Goal: Information Seeking & Learning: Understand process/instructions

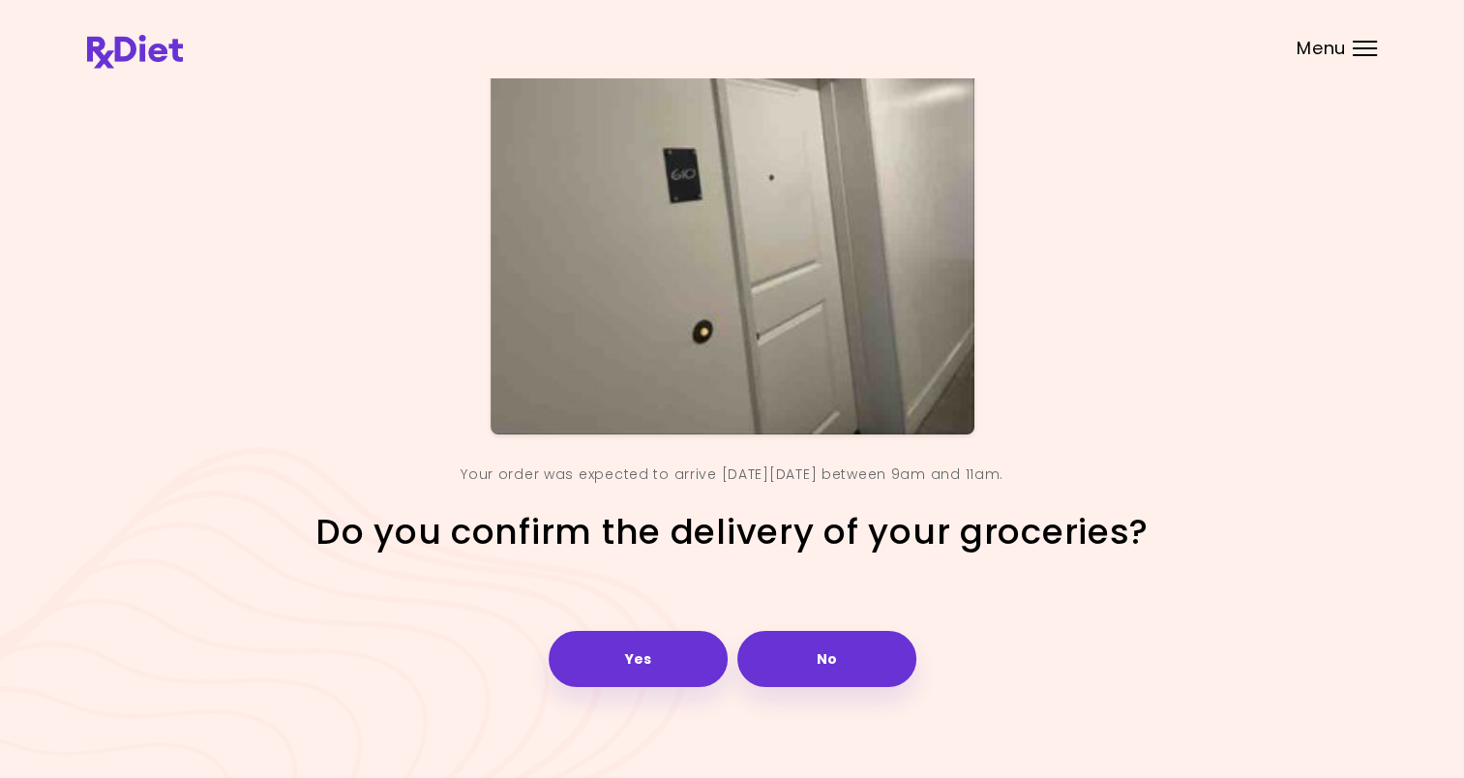
scroll to position [139, 0]
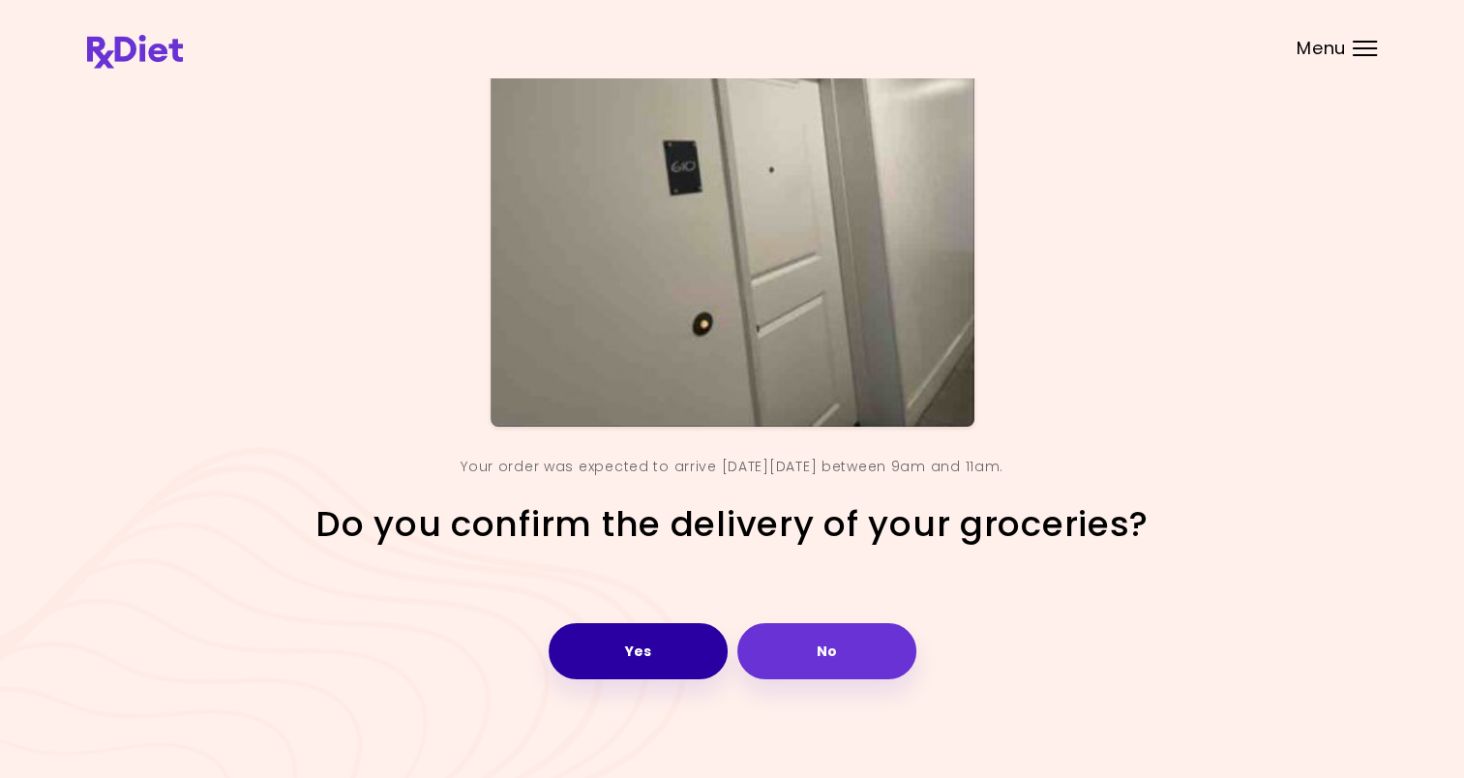
click at [587, 645] on button "Yes" at bounding box center [638, 651] width 179 height 56
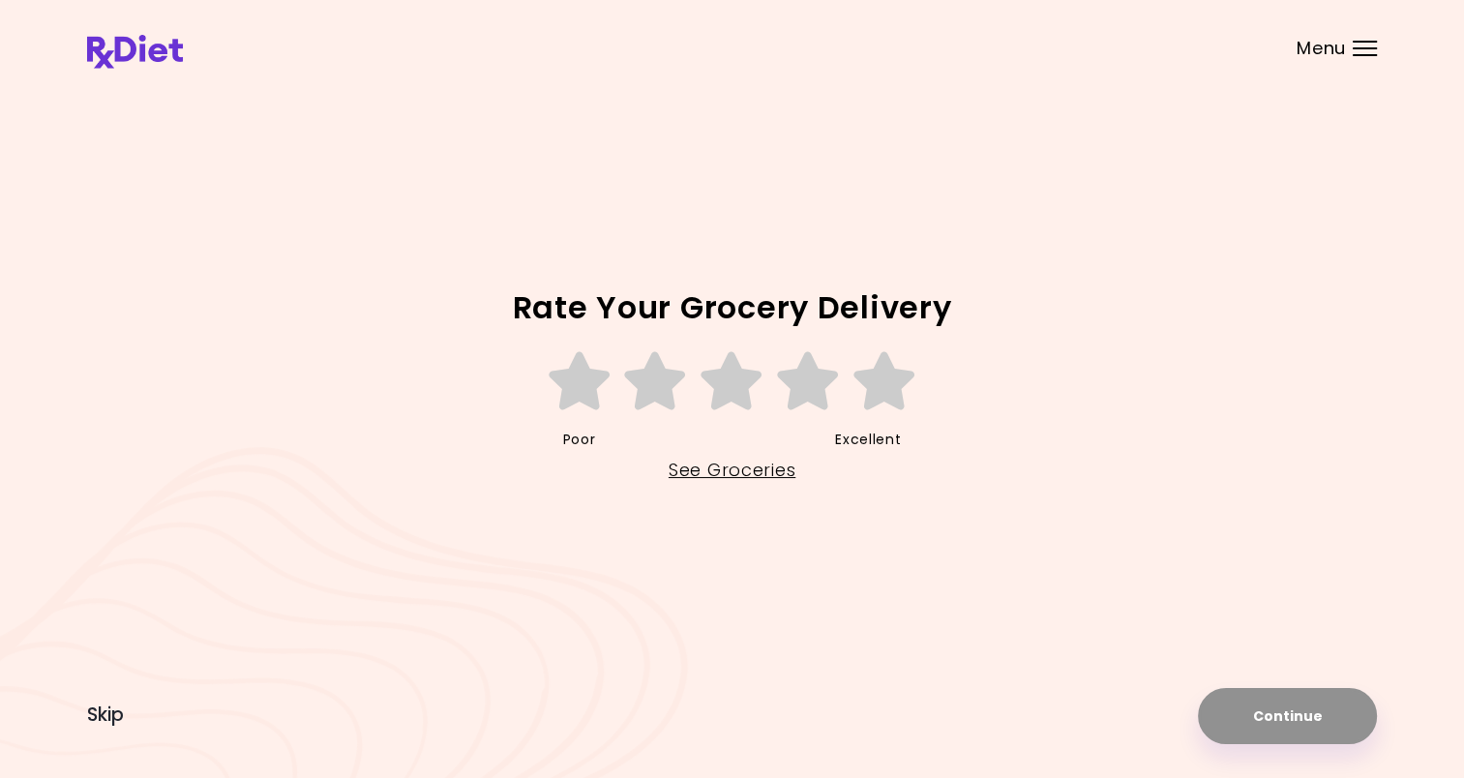
scroll to position [0, 0]
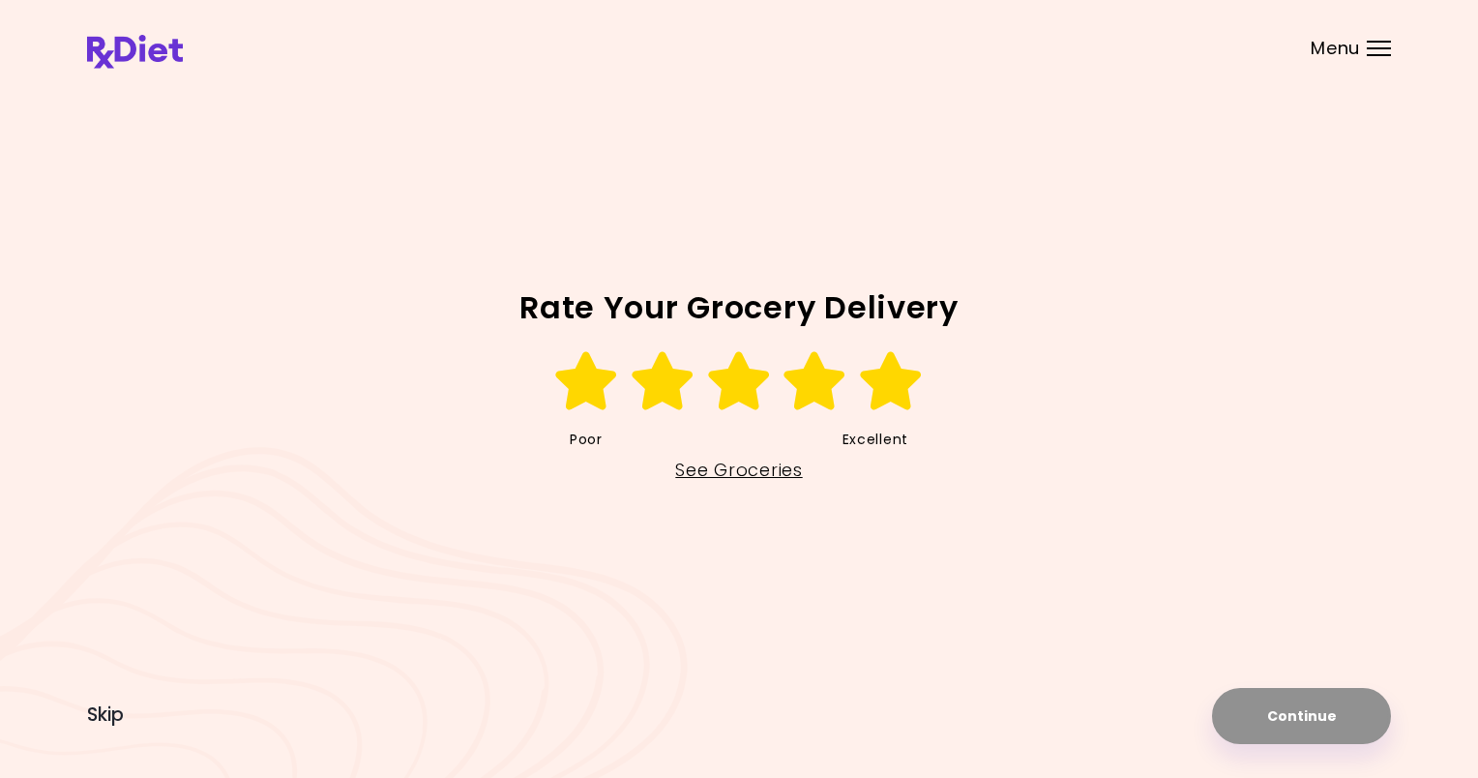
click at [888, 386] on icon at bounding box center [891, 381] width 67 height 58
click at [1272, 718] on button "Continue" at bounding box center [1301, 716] width 179 height 56
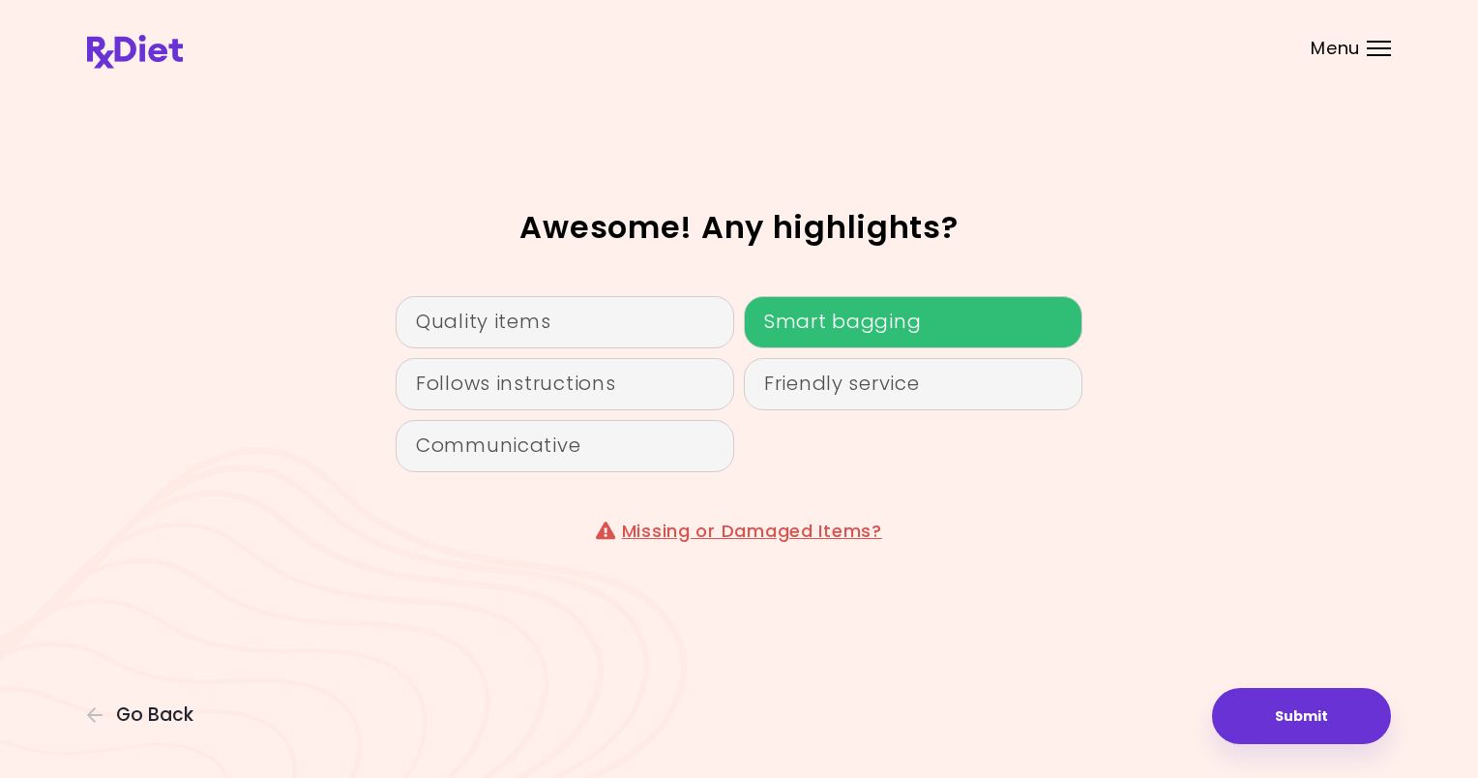
click at [859, 332] on div "Smart bagging" at bounding box center [913, 322] width 339 height 52
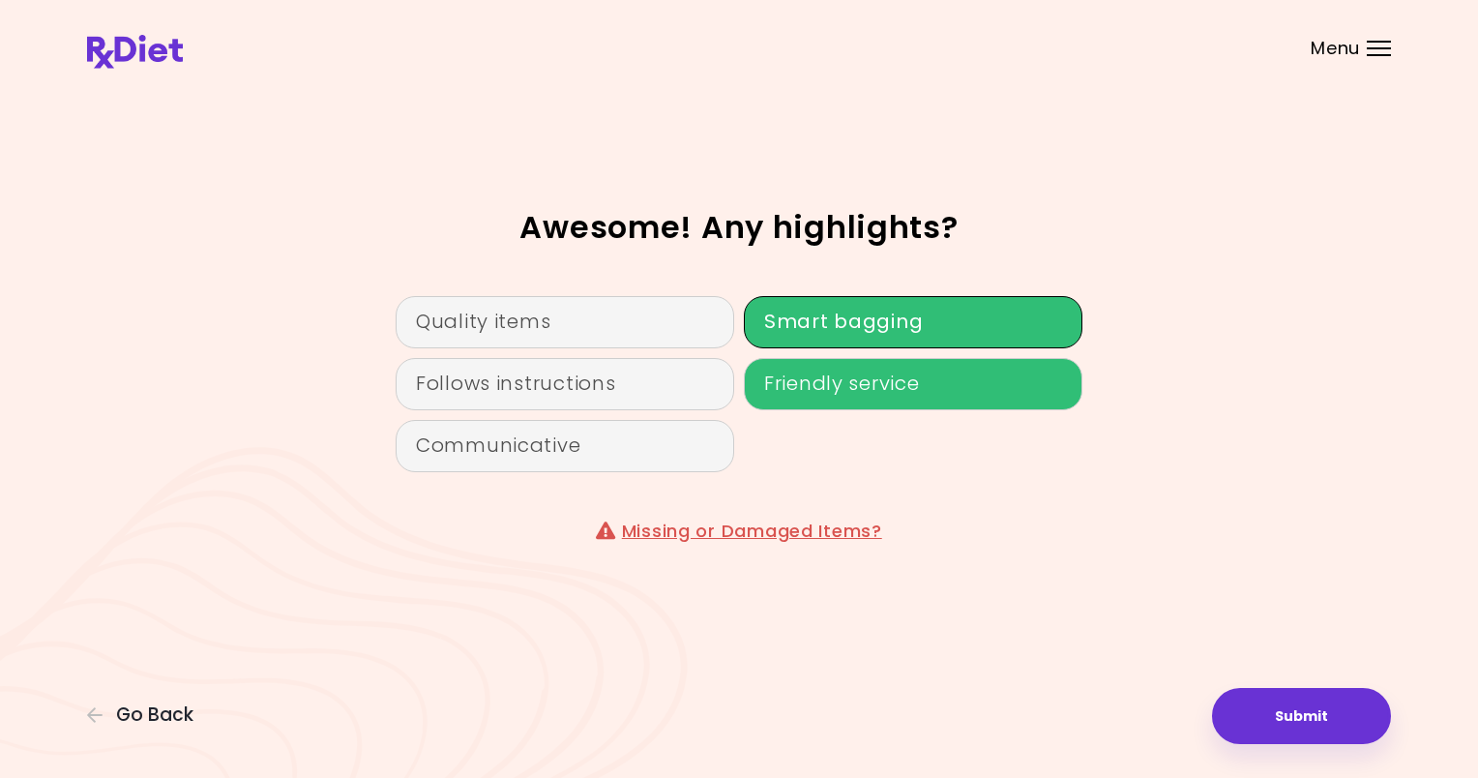
click at [866, 381] on div "Friendly service" at bounding box center [913, 384] width 339 height 52
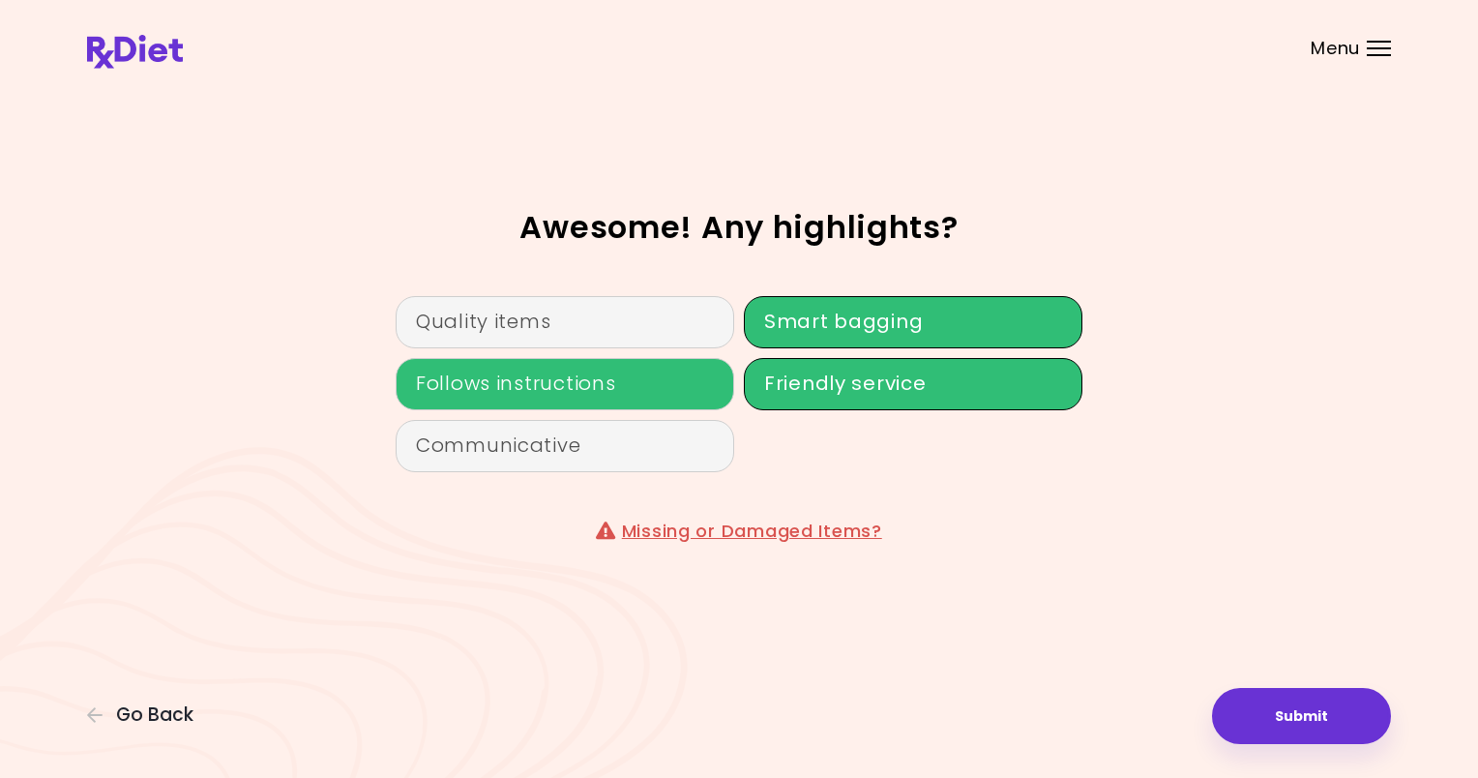
click at [449, 381] on div "Follows instructions" at bounding box center [565, 384] width 339 height 52
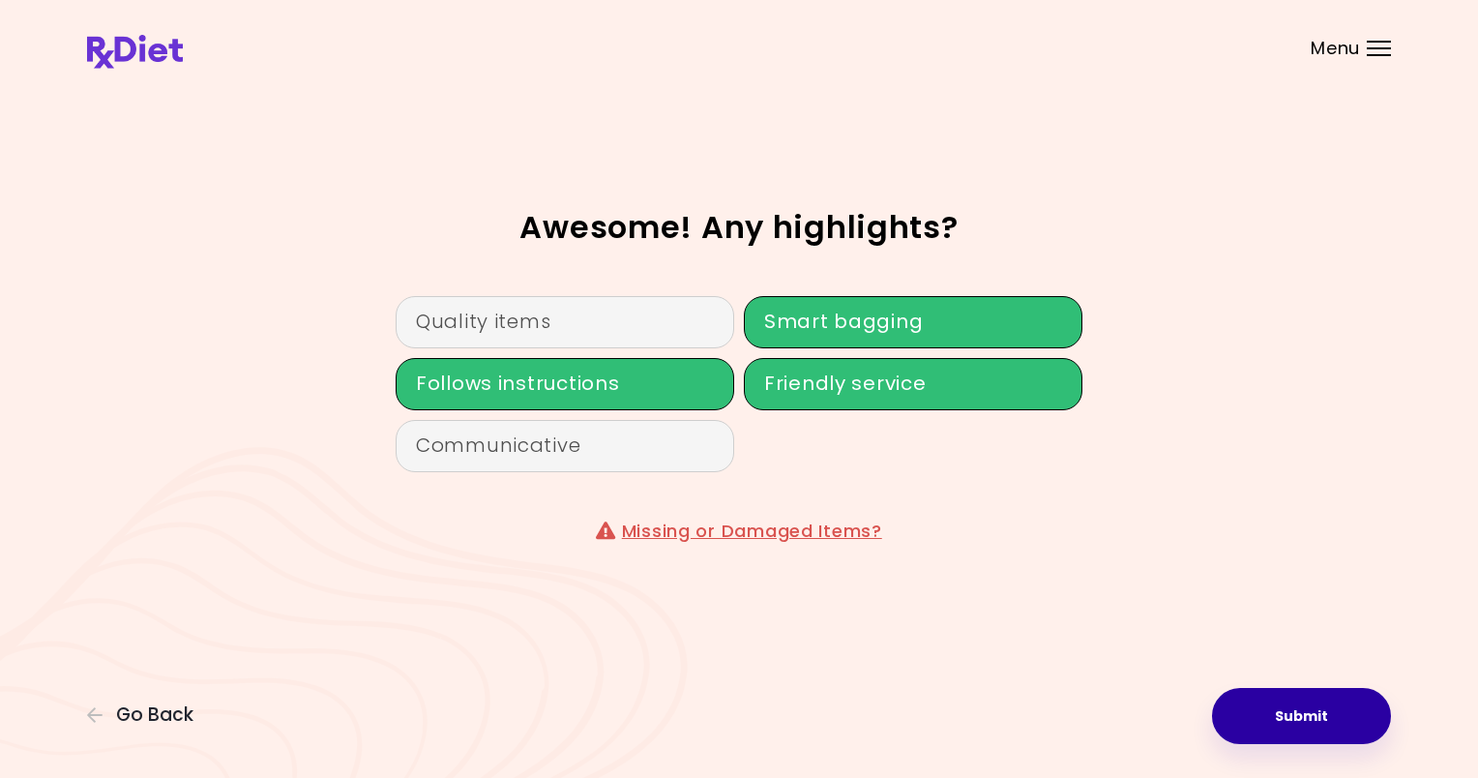
click at [1285, 709] on button "Submit" at bounding box center [1301, 716] width 179 height 56
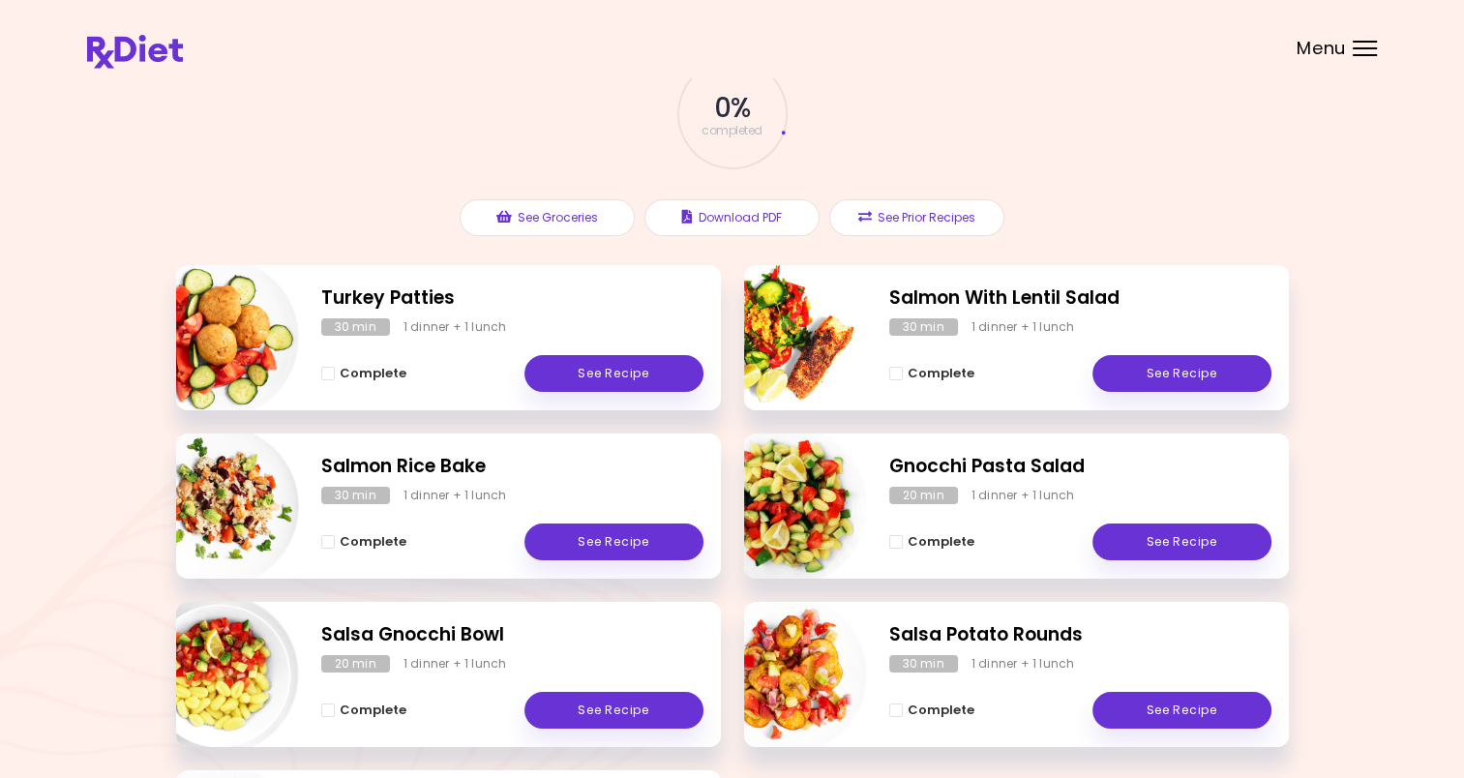
scroll to position [73, 0]
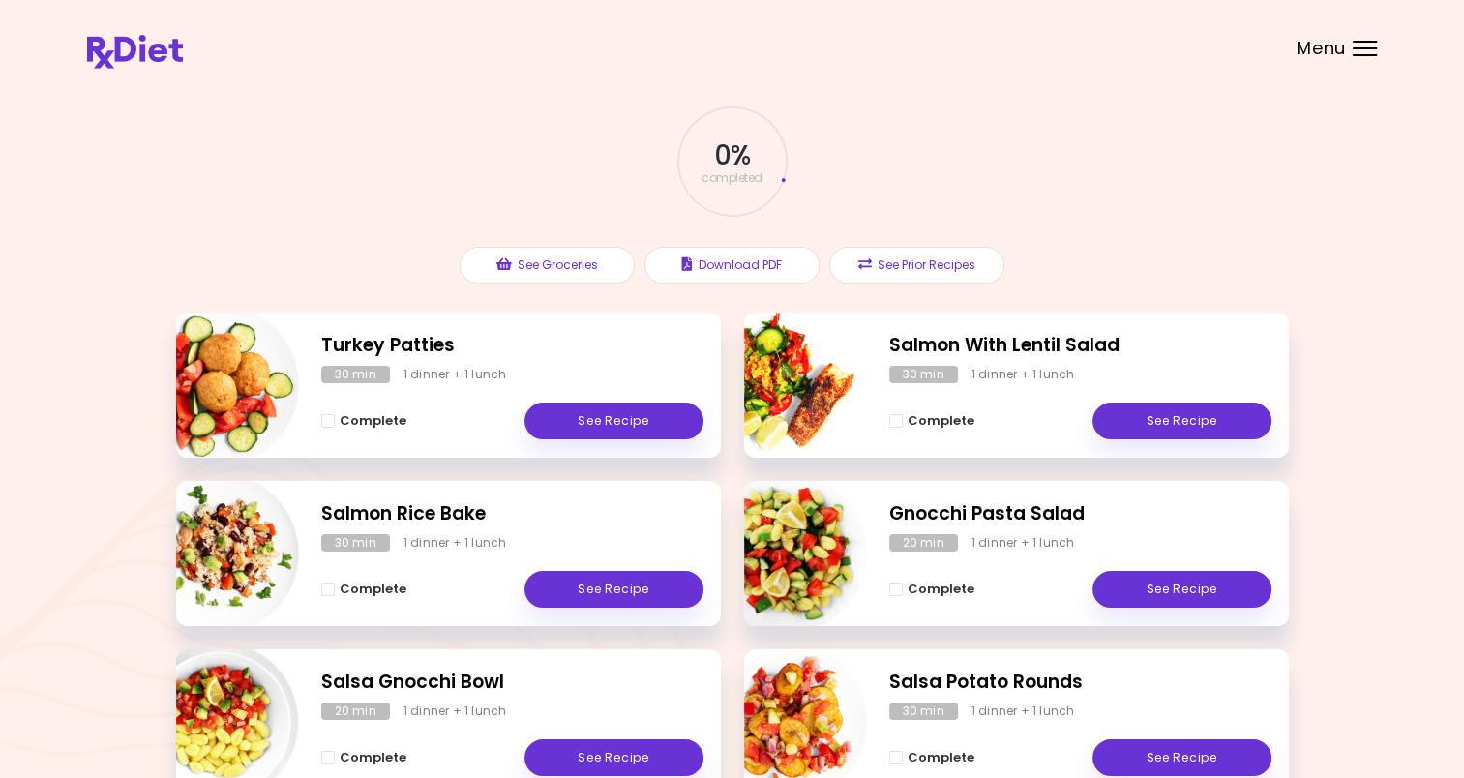
click at [1345, 48] on span "Menu" at bounding box center [1320, 48] width 49 height 17
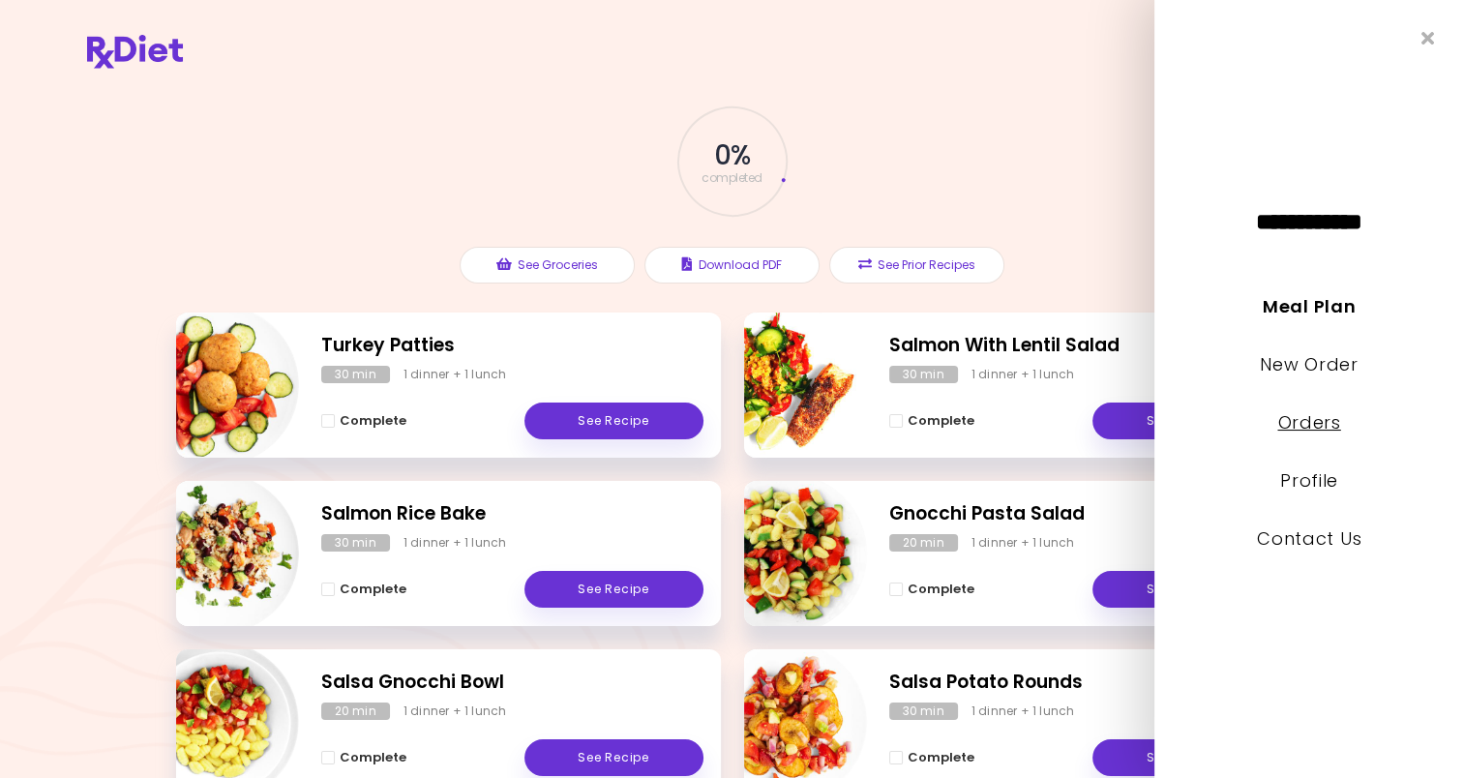
click at [1338, 428] on link "Orders" at bounding box center [1308, 422] width 63 height 24
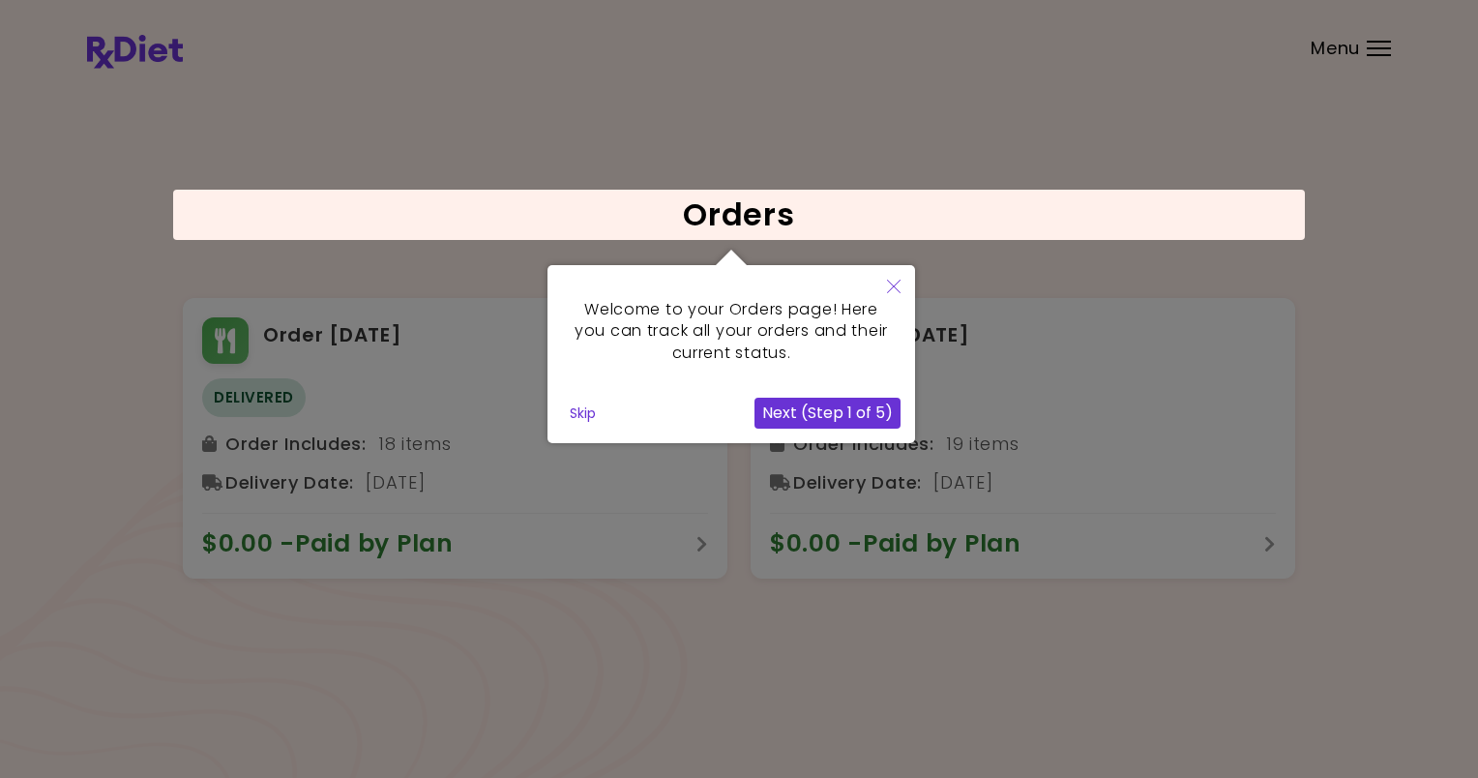
click at [886, 282] on button "Close" at bounding box center [894, 287] width 43 height 45
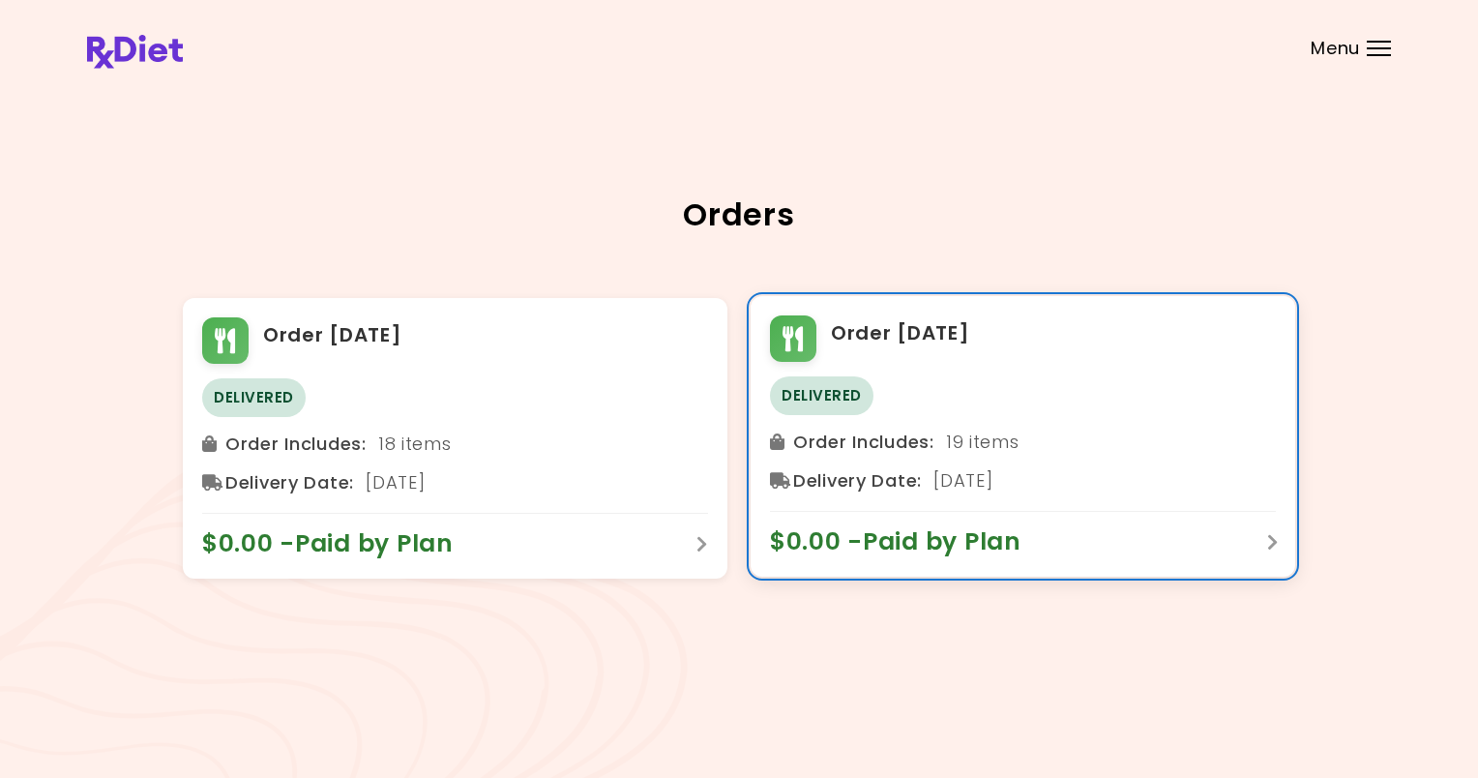
click at [950, 447] on div "Order Includes : 19 items" at bounding box center [1023, 442] width 506 height 31
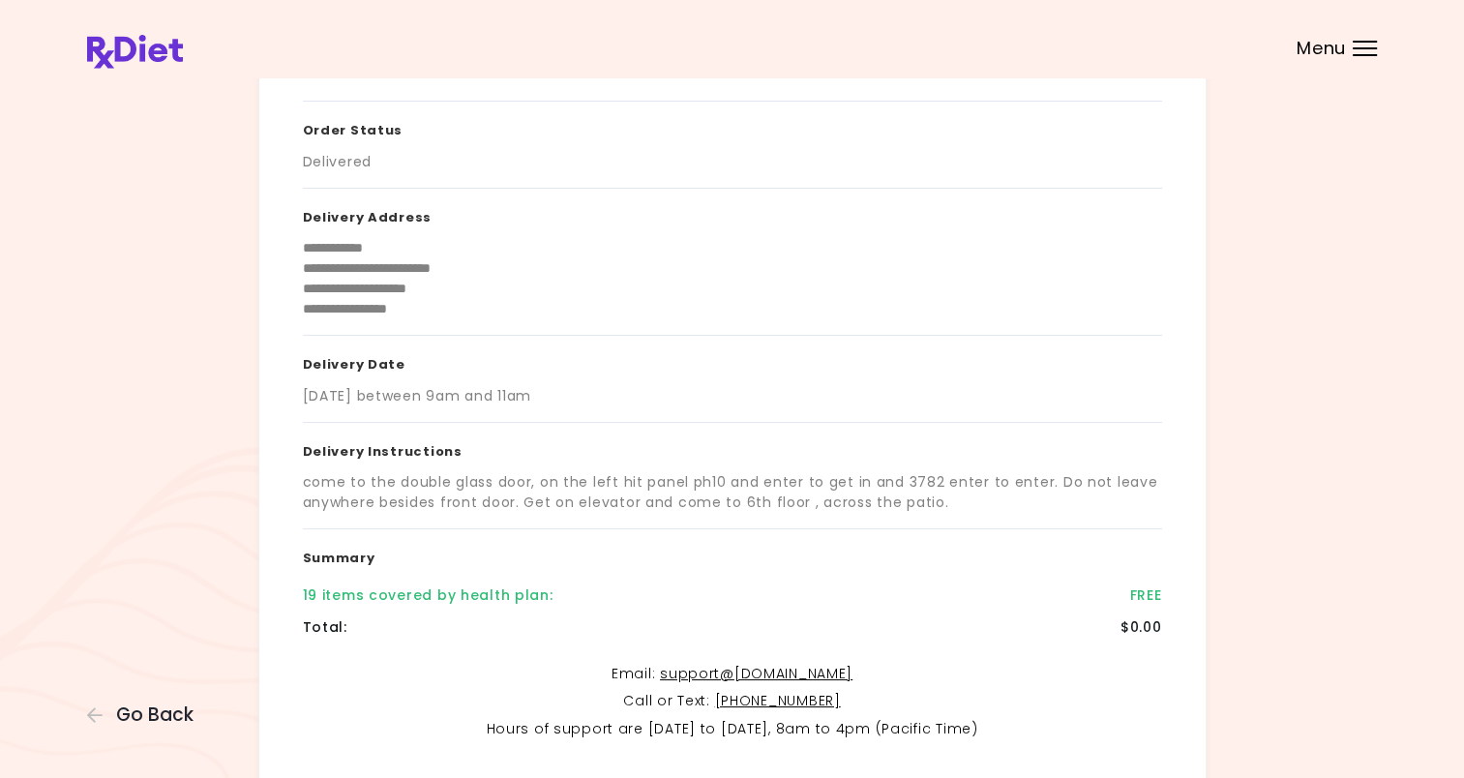
scroll to position [77, 0]
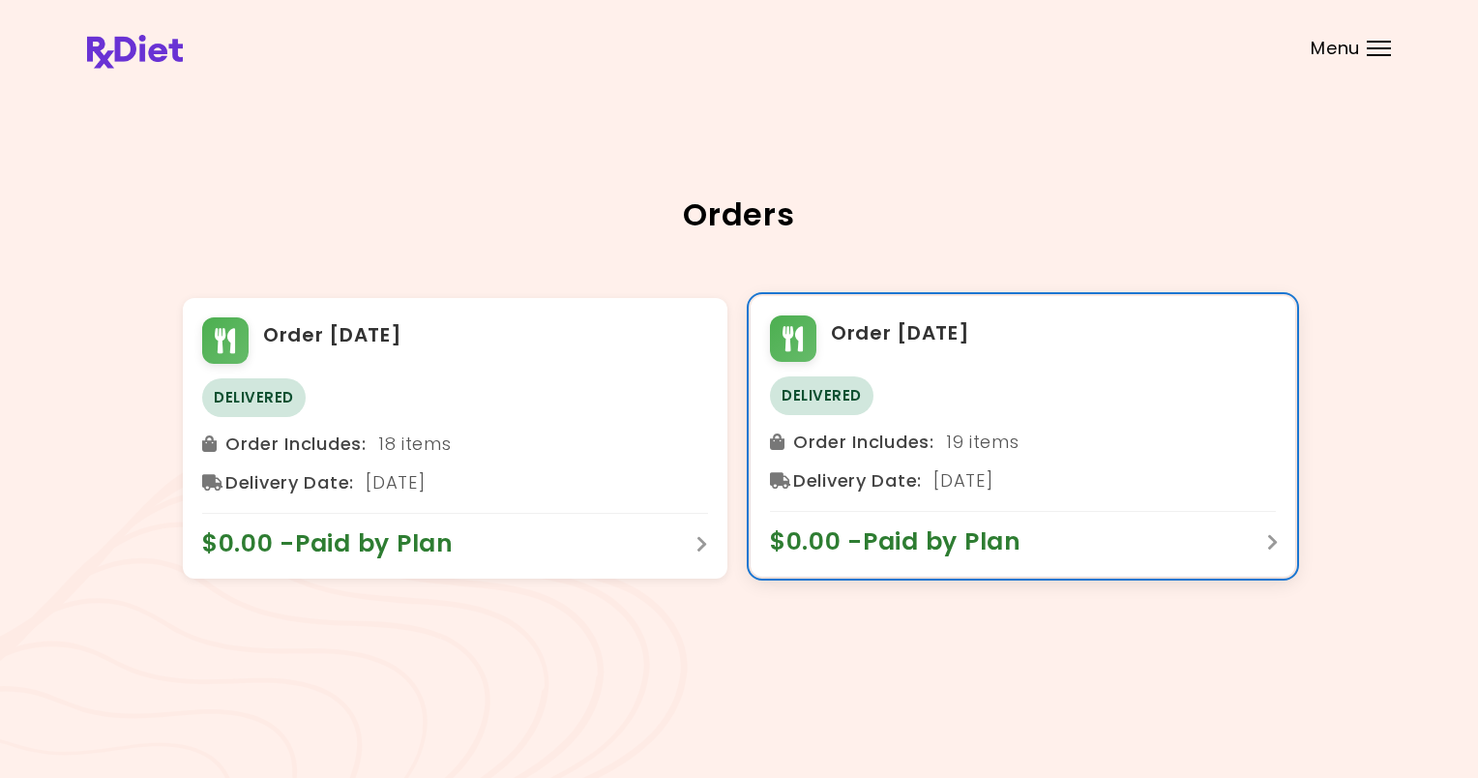
click at [1248, 548] on div "$0.00 - Paid by Plan" at bounding box center [1023, 534] width 506 height 46
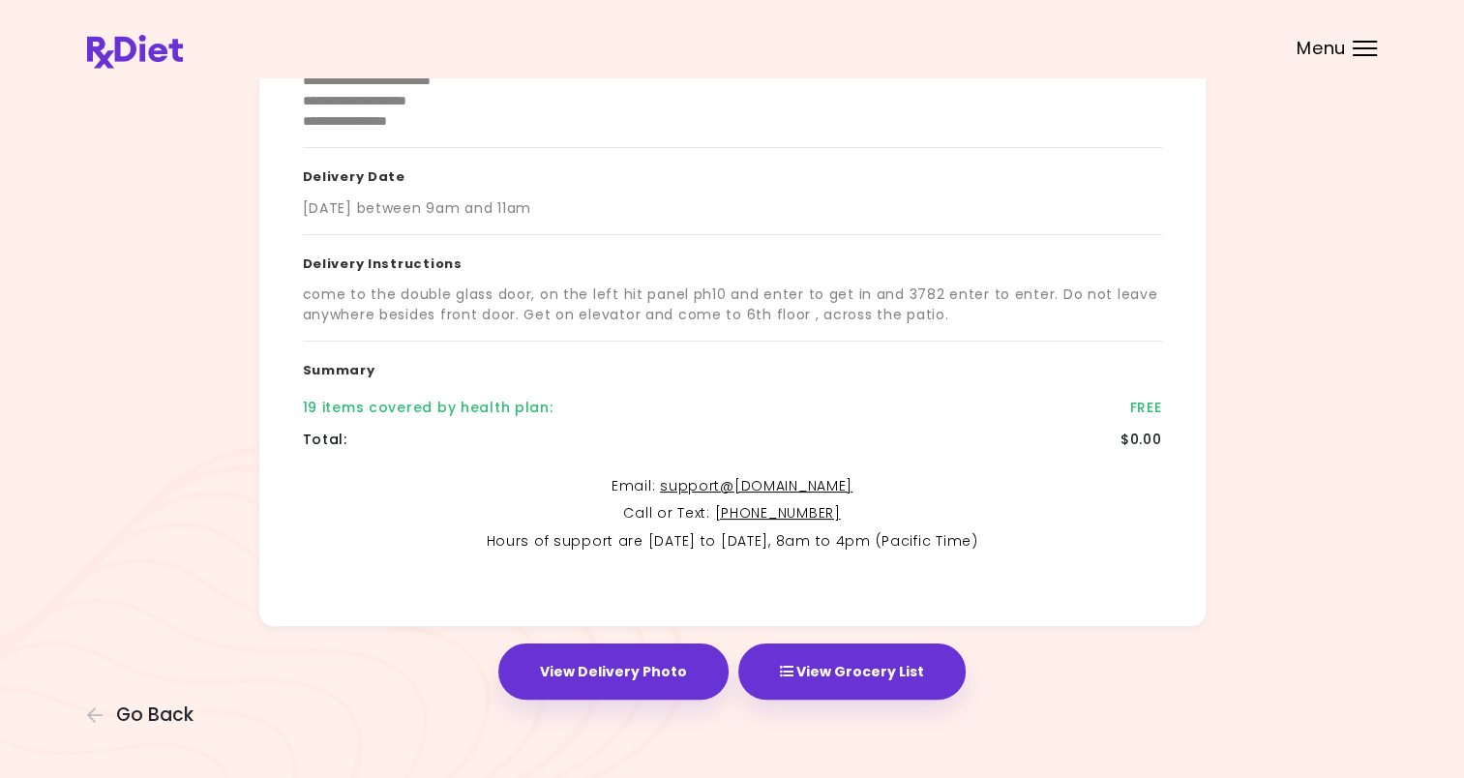
scroll to position [271, 0]
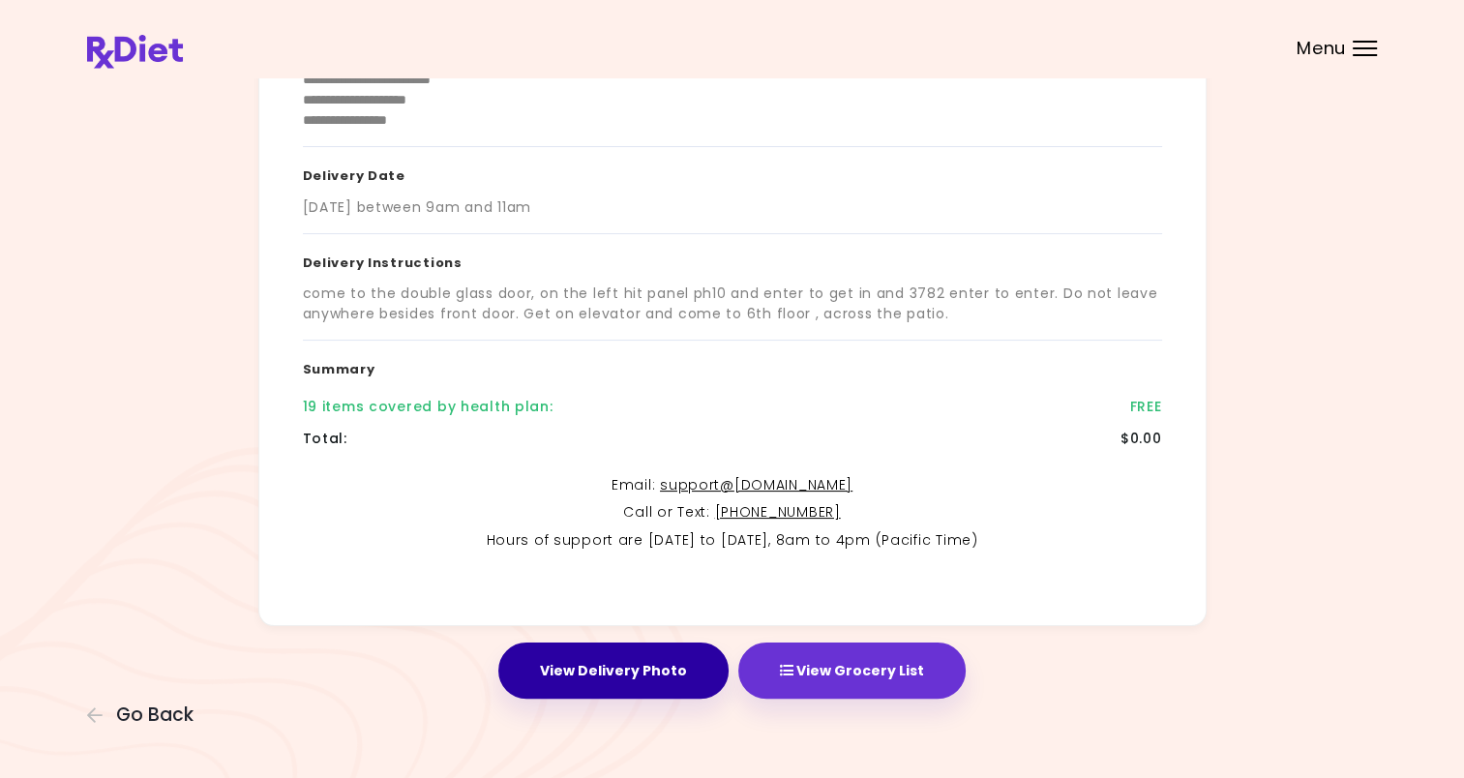
click at [638, 677] on button "View Delivery Photo" at bounding box center [613, 670] width 230 height 56
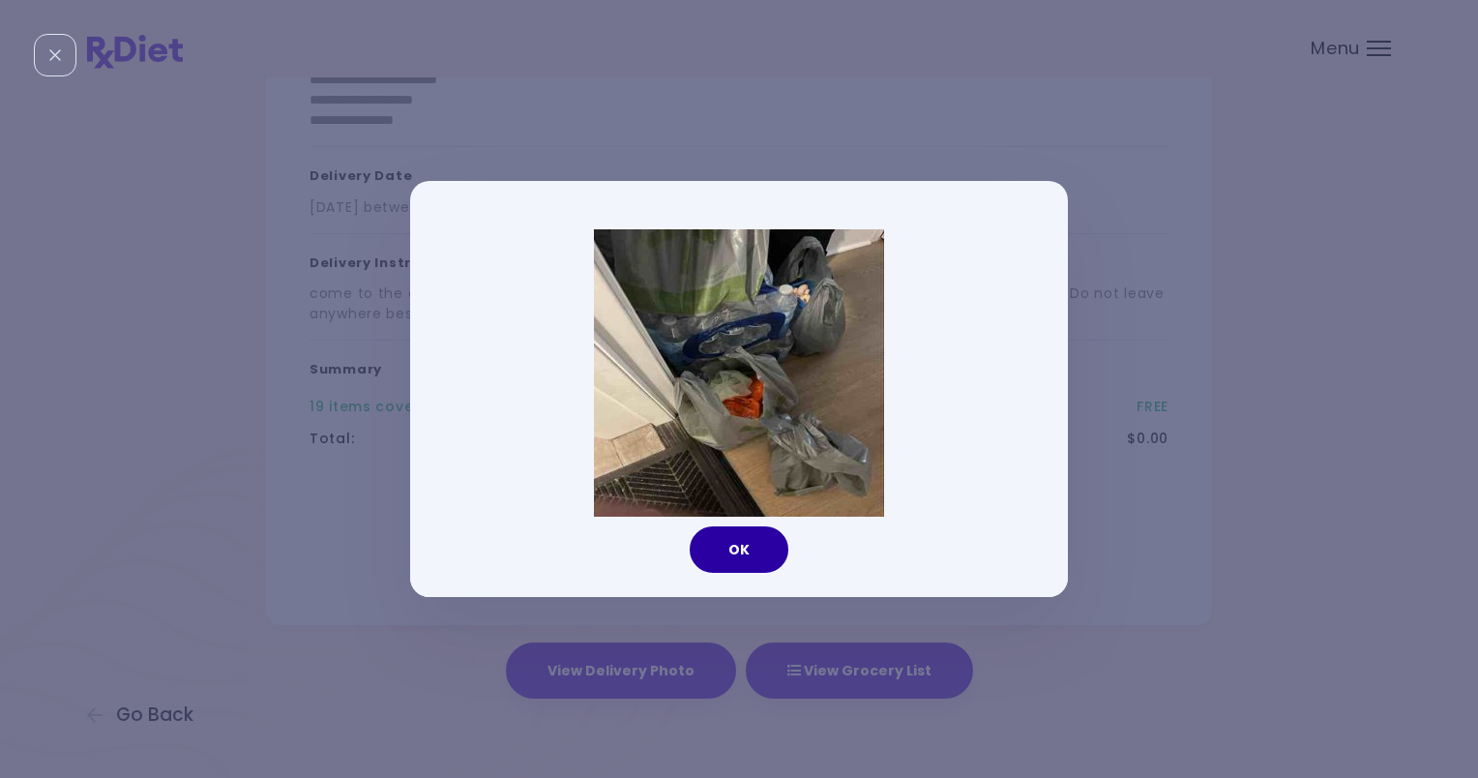
click at [726, 545] on button "OK" at bounding box center [739, 549] width 99 height 46
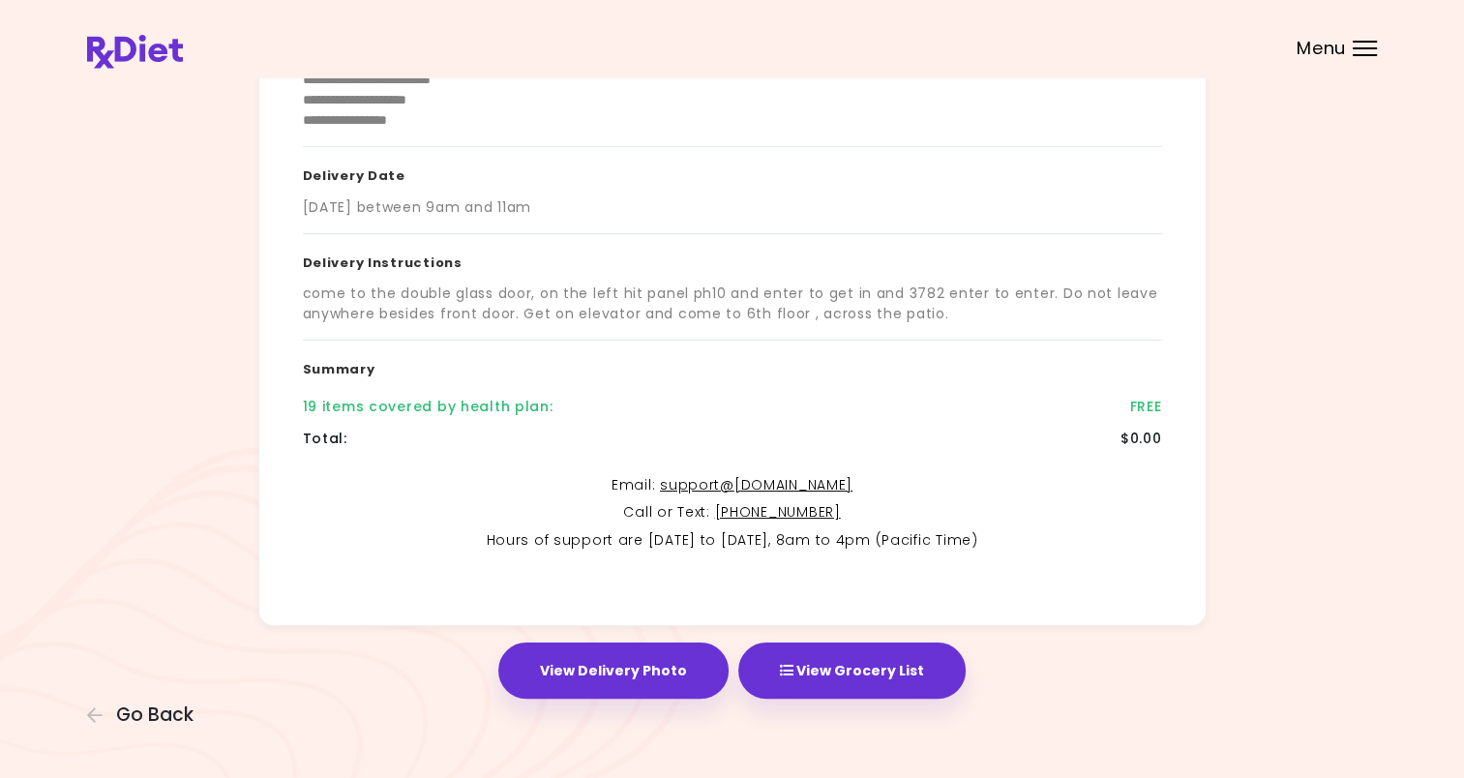
click at [1378, 57] on header at bounding box center [732, 38] width 1464 height 77
click at [1366, 54] on div at bounding box center [1364, 55] width 24 height 2
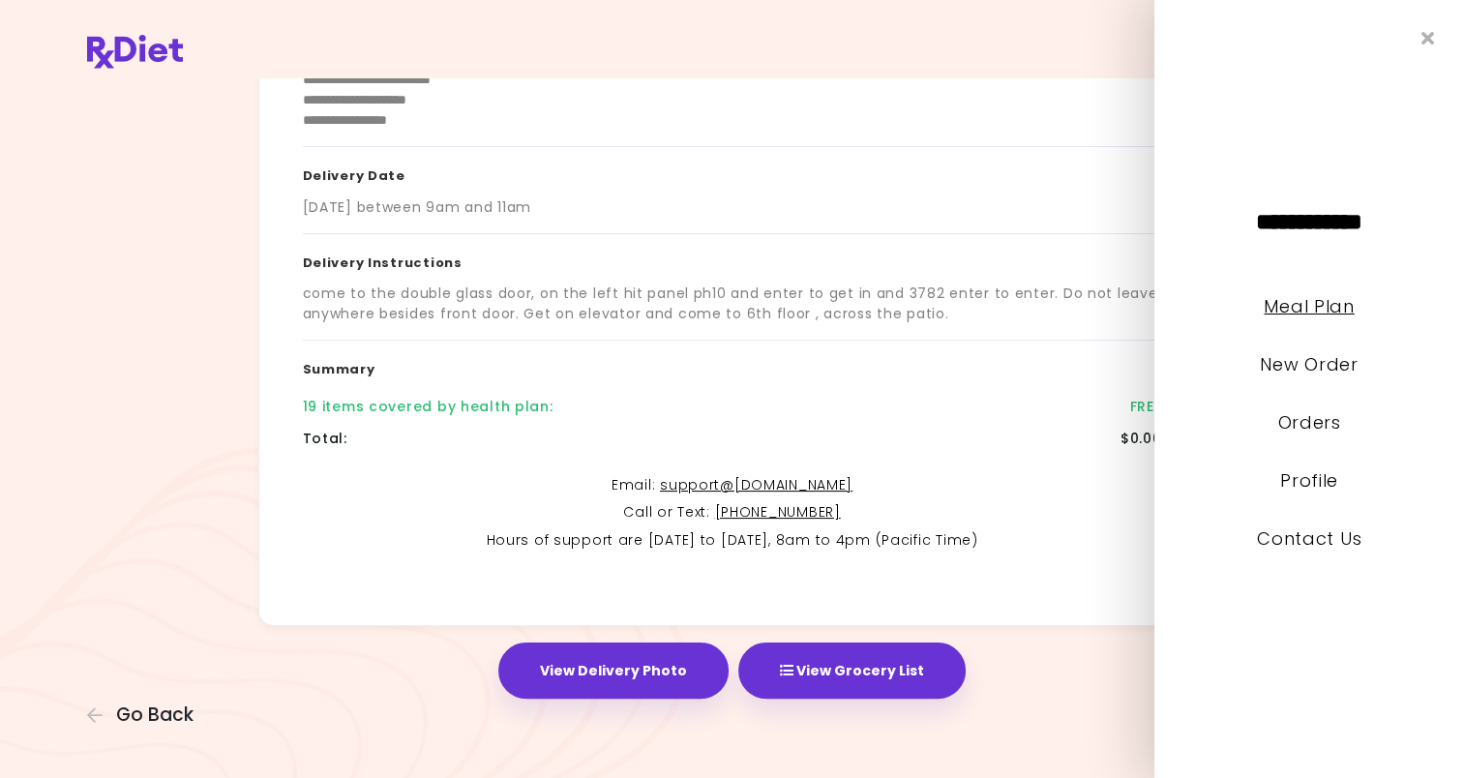
click at [1316, 300] on link "Meal Plan" at bounding box center [1308, 306] width 90 height 24
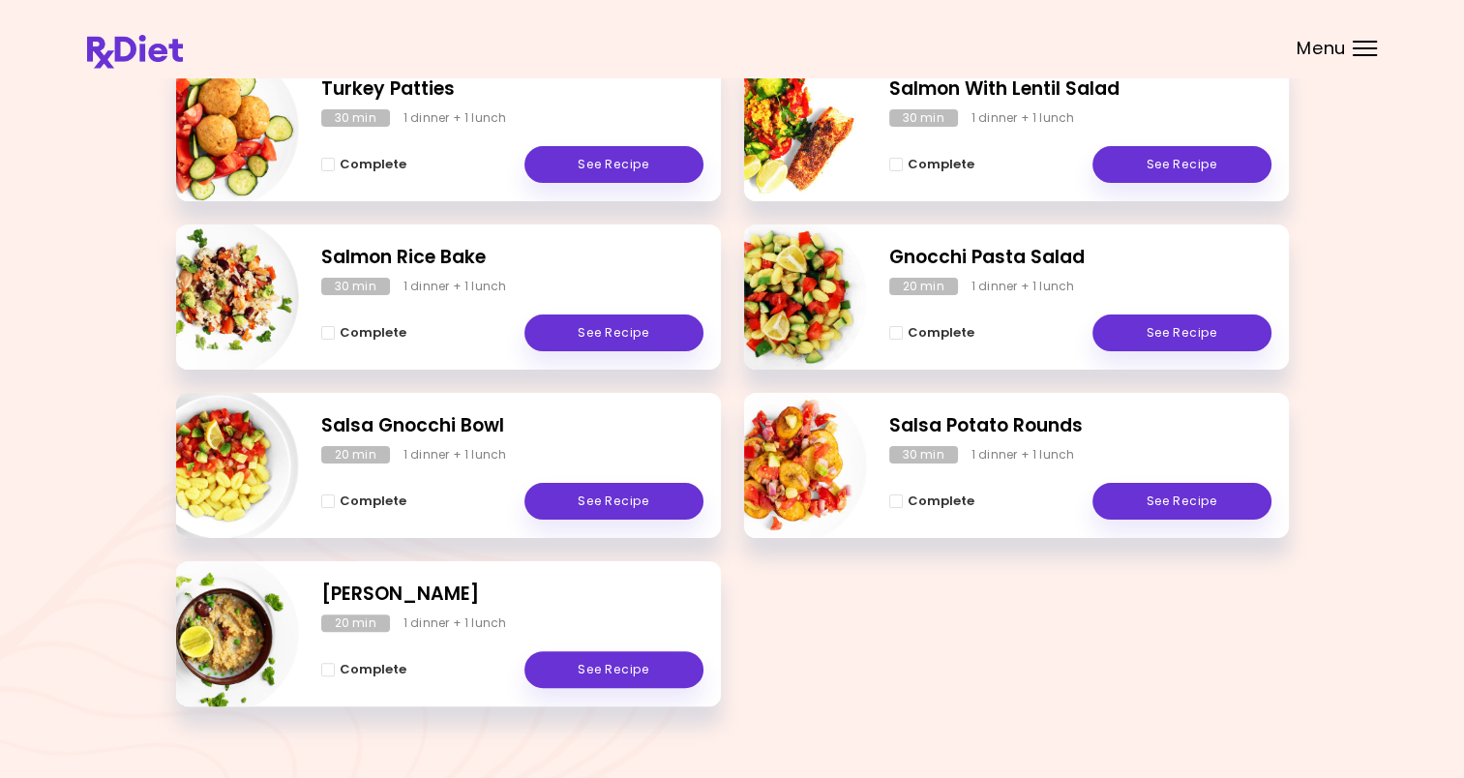
scroll to position [363, 0]
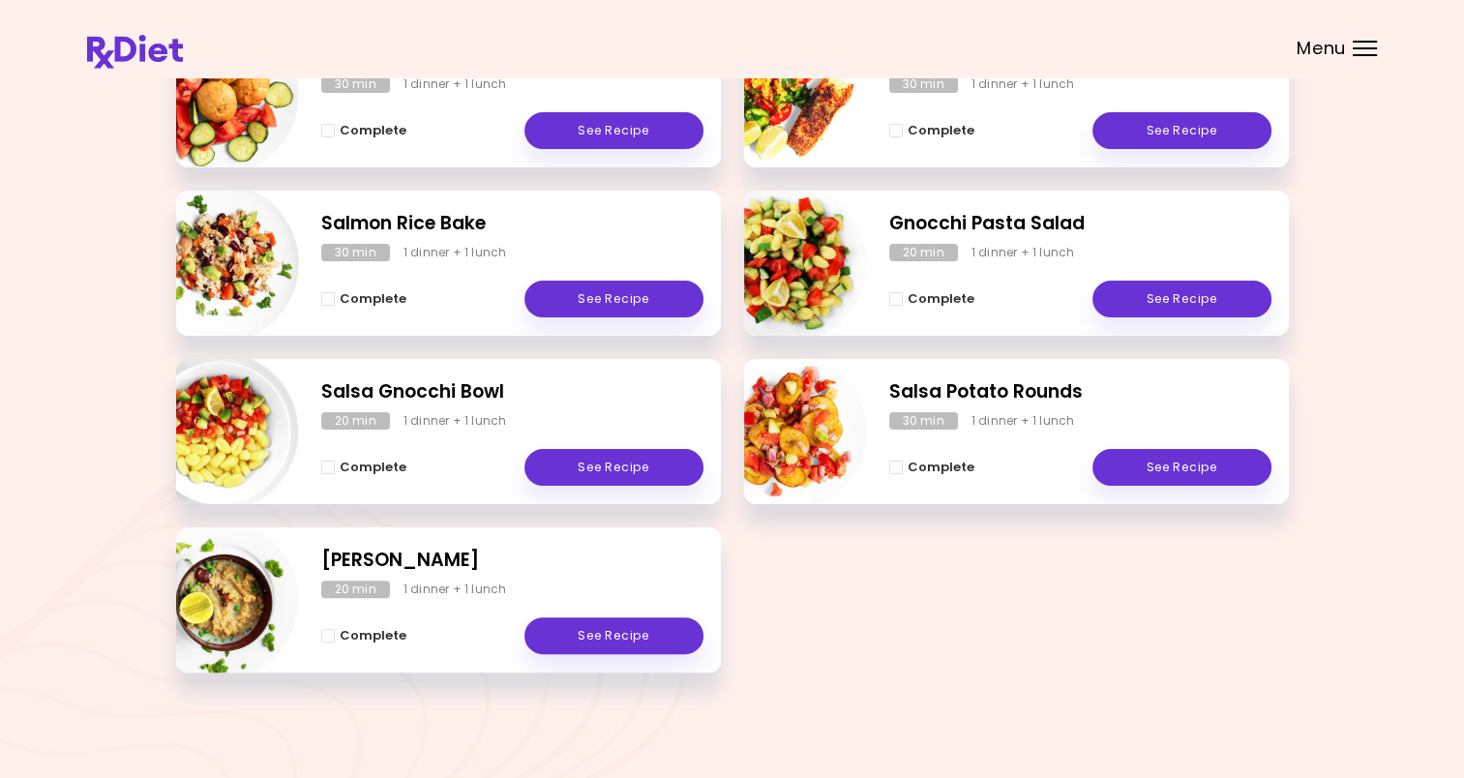
click at [1368, 53] on div "Menu" at bounding box center [1364, 48] width 24 height 15
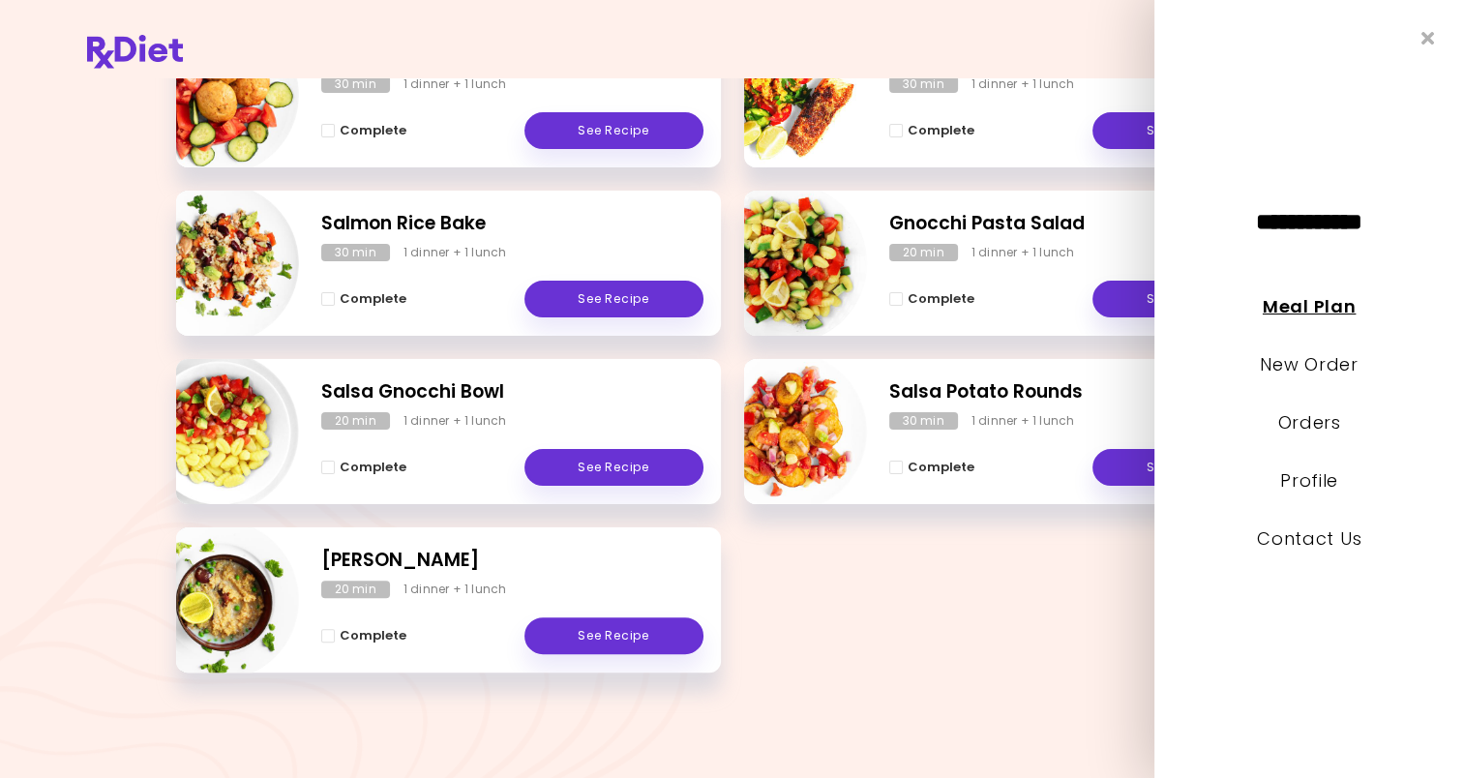
click at [1313, 310] on link "Meal Plan" at bounding box center [1309, 306] width 93 height 24
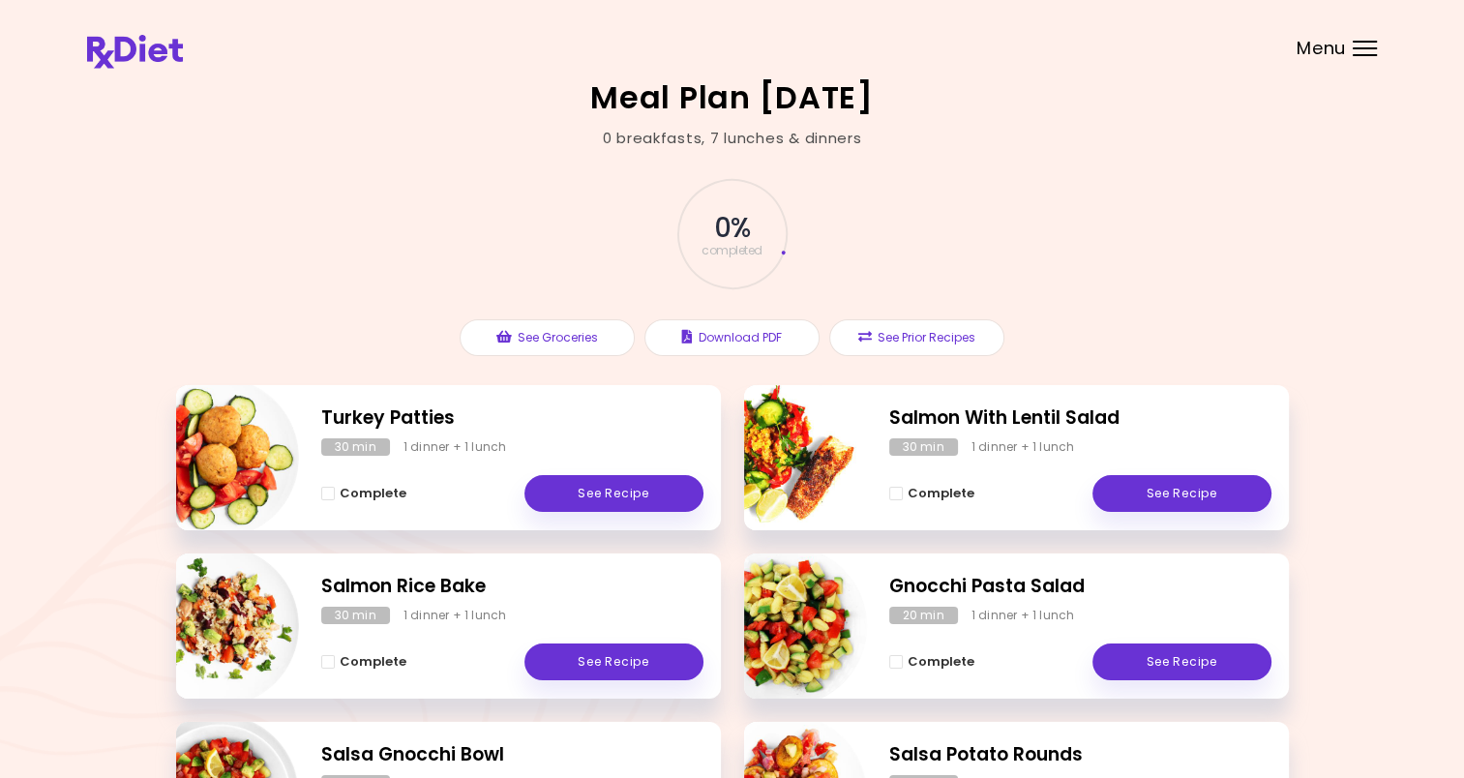
click at [812, 485] on img "Info - Salmon With Lentil Salad" at bounding box center [786, 457] width 161 height 161
select select "*"
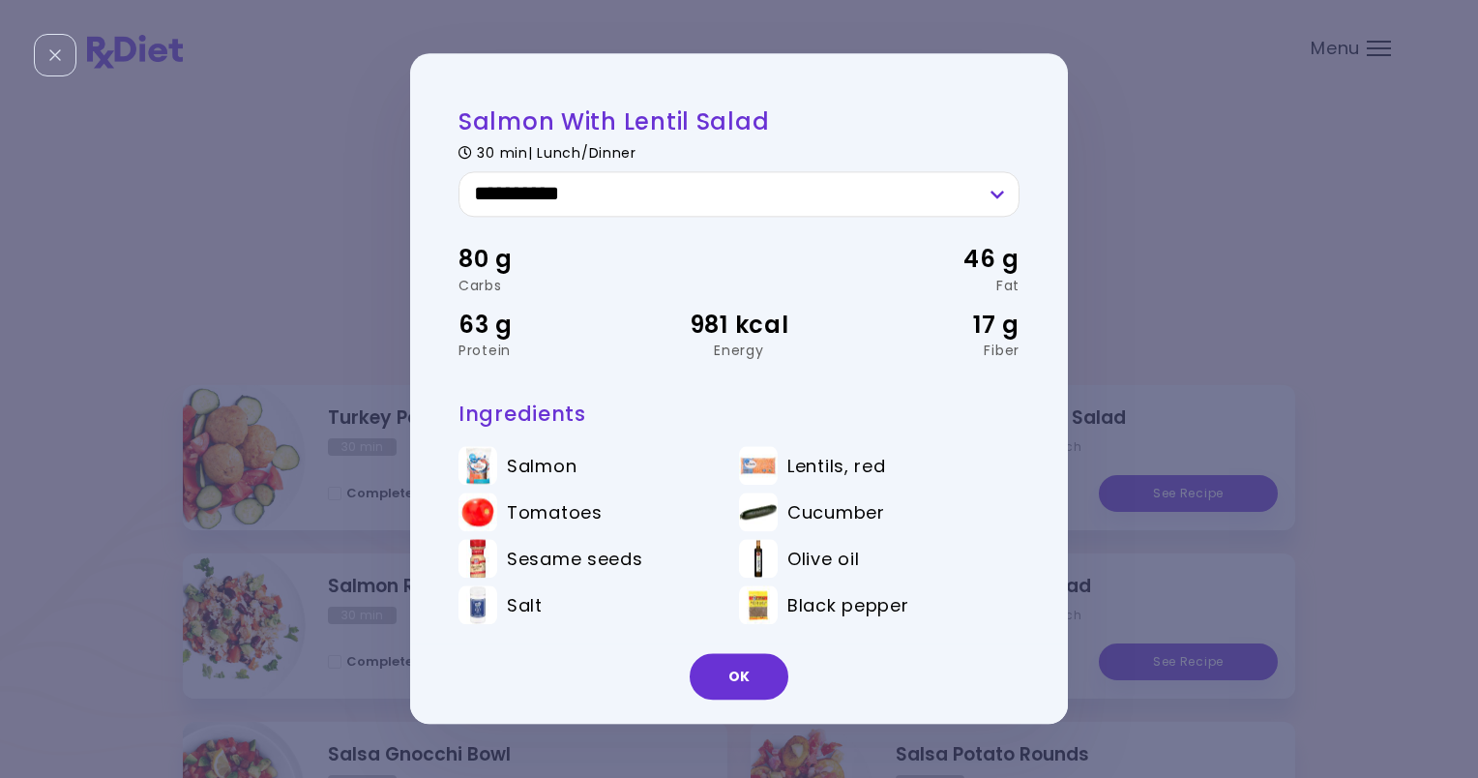
click at [1363, 282] on div "**********" at bounding box center [739, 389] width 1478 height 778
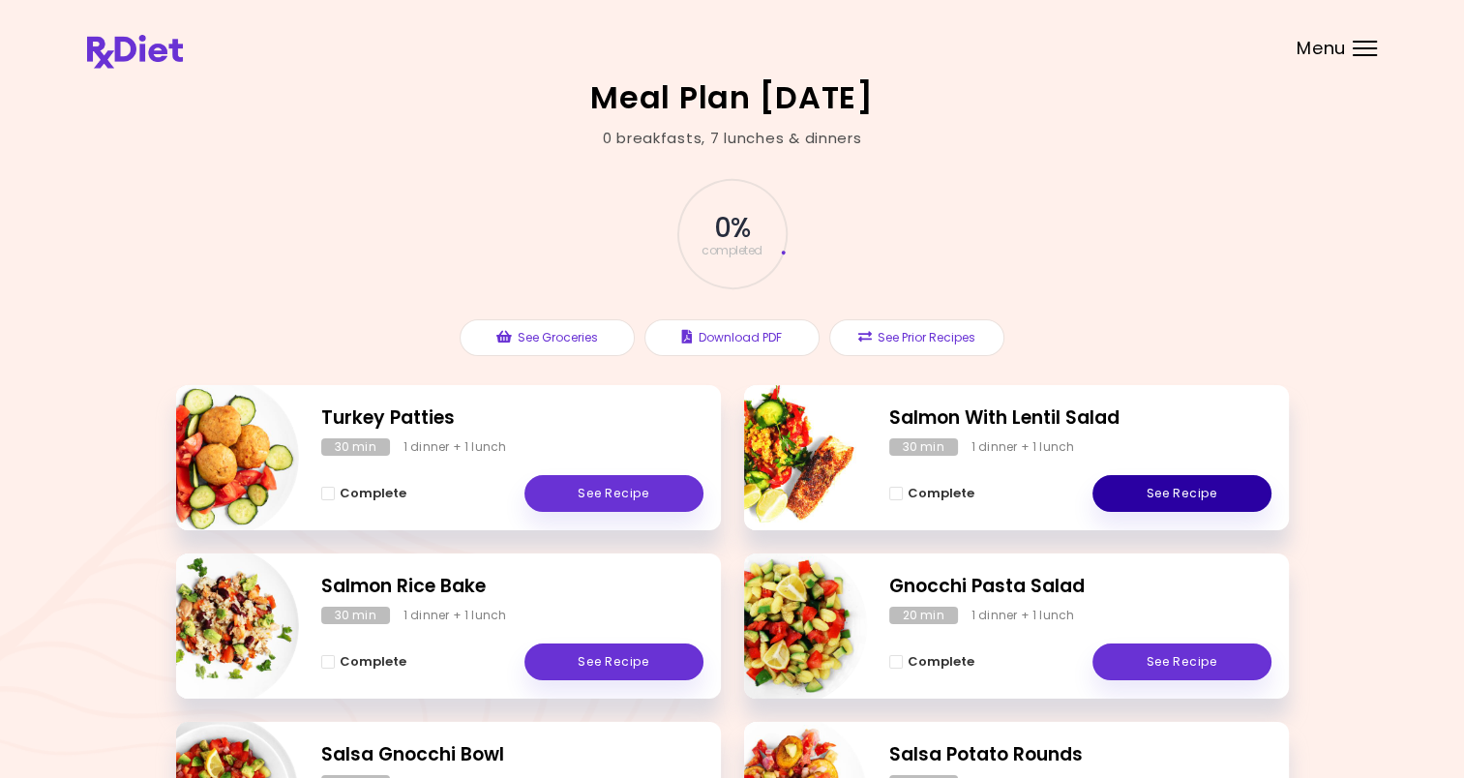
click at [1215, 495] on link "See Recipe" at bounding box center [1181, 493] width 179 height 37
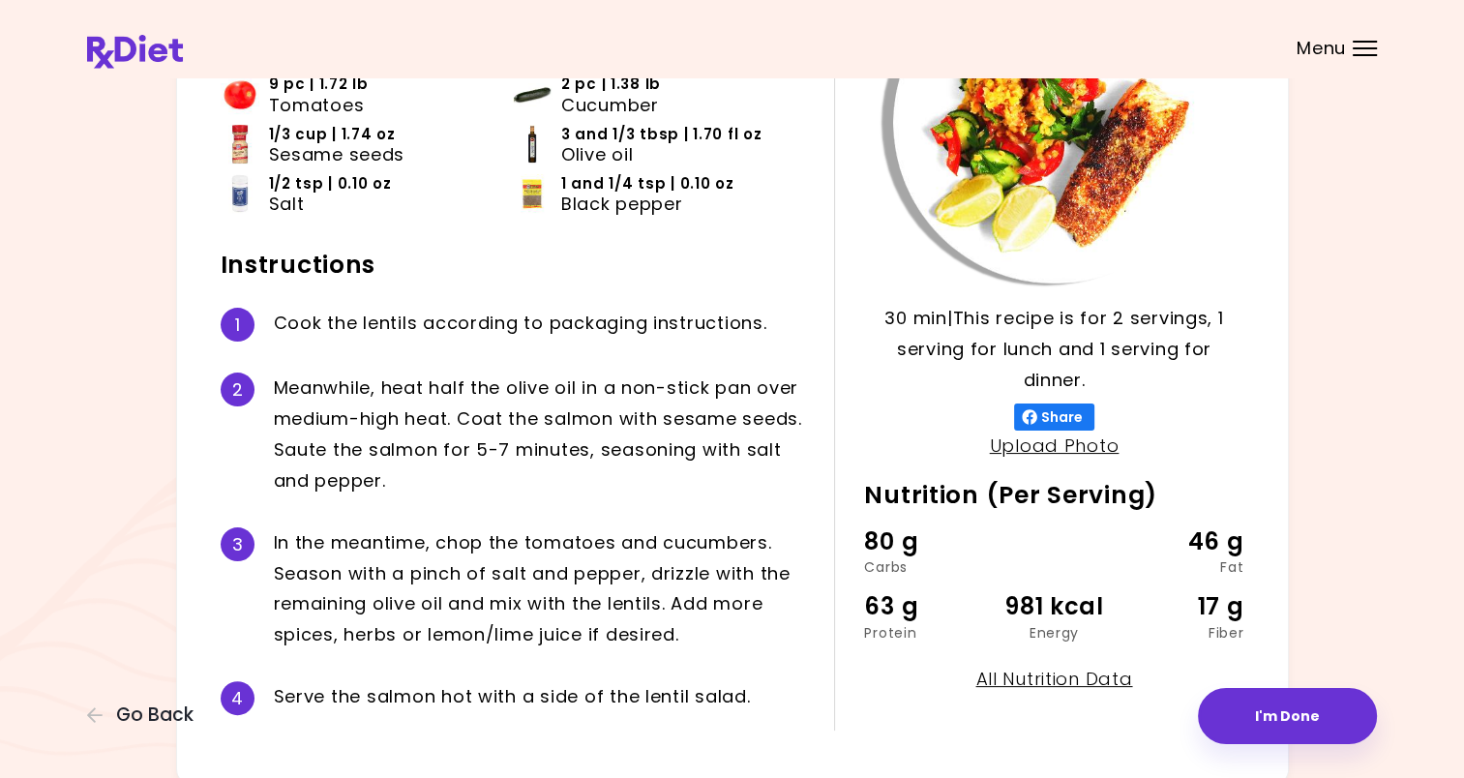
scroll to position [322, 0]
